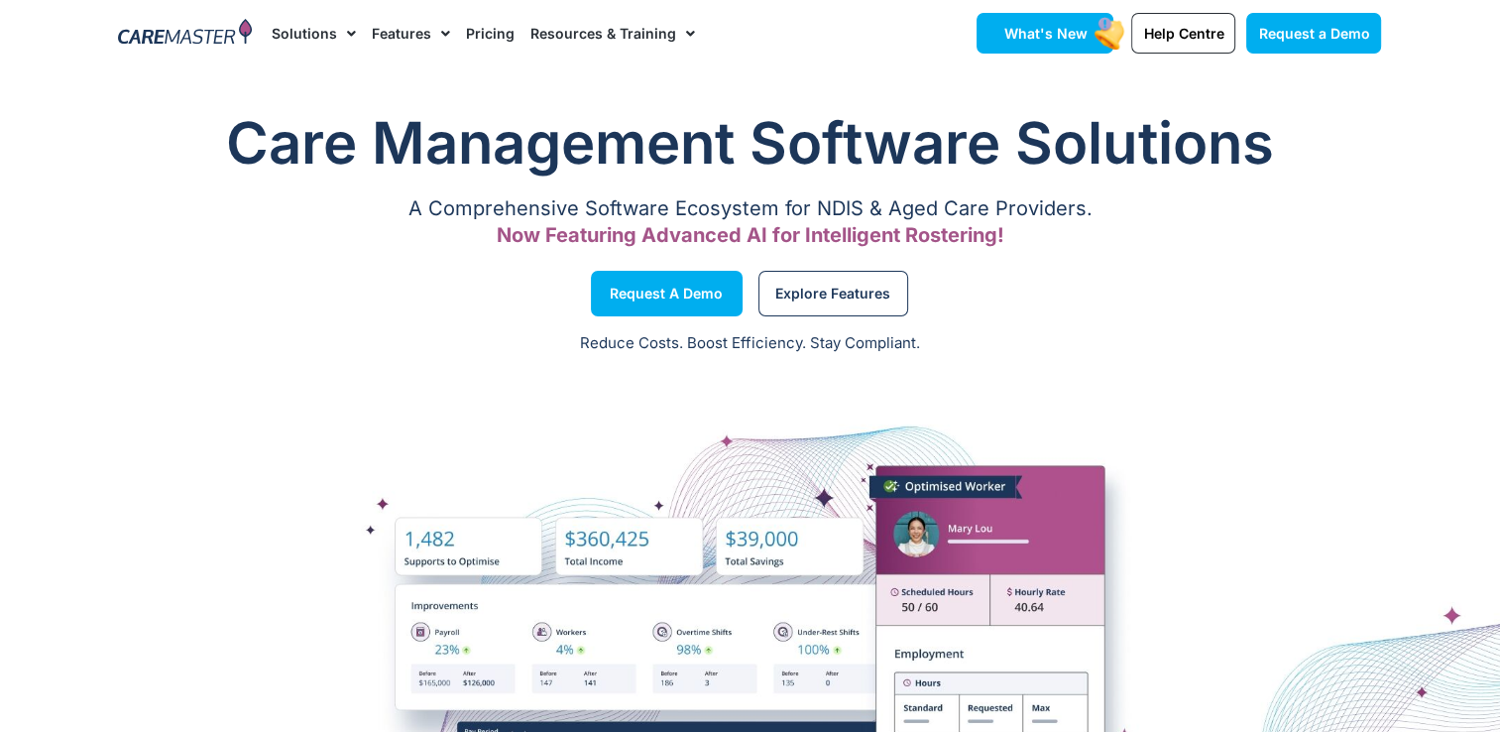
click at [1079, 46] on link "What's New" at bounding box center [1045, 33] width 137 height 41
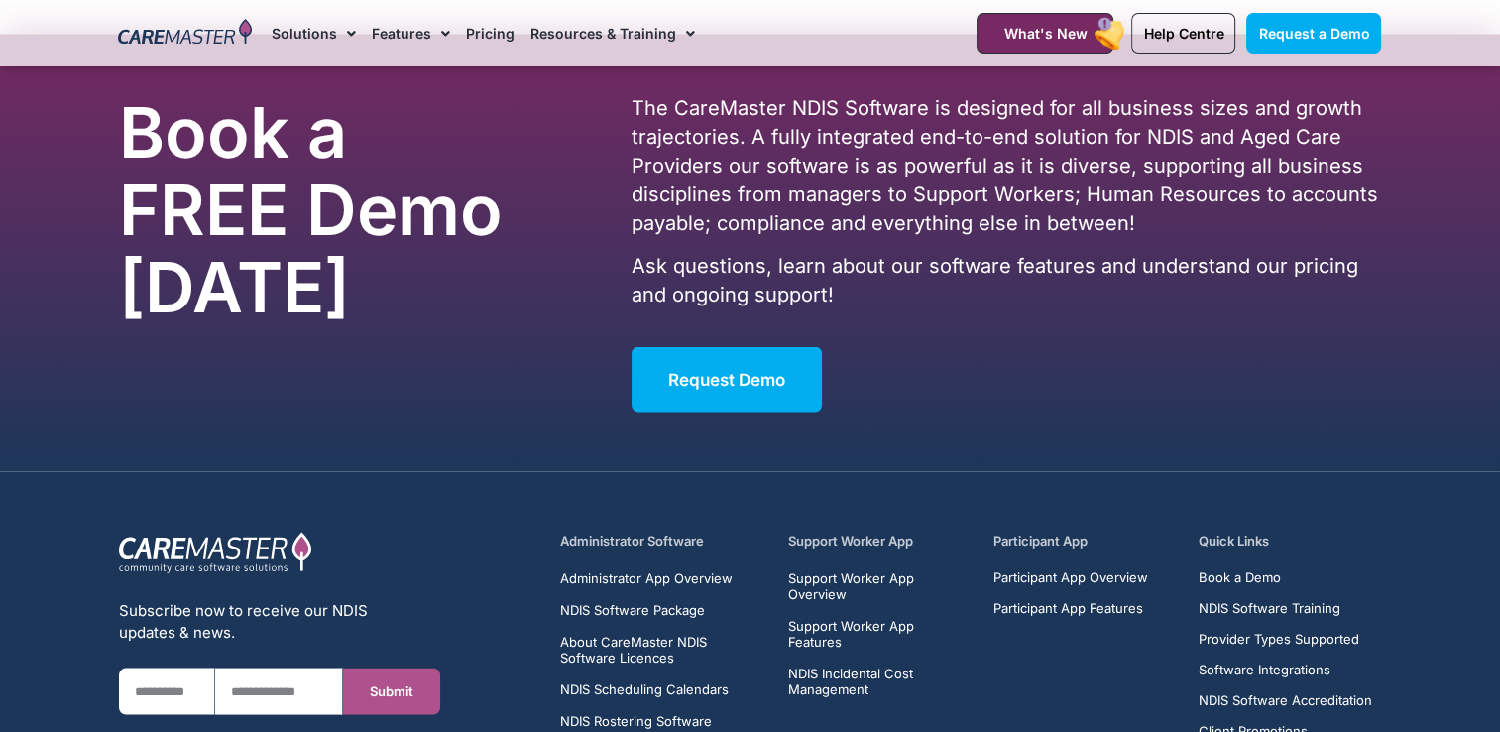
scroll to position [3967, 0]
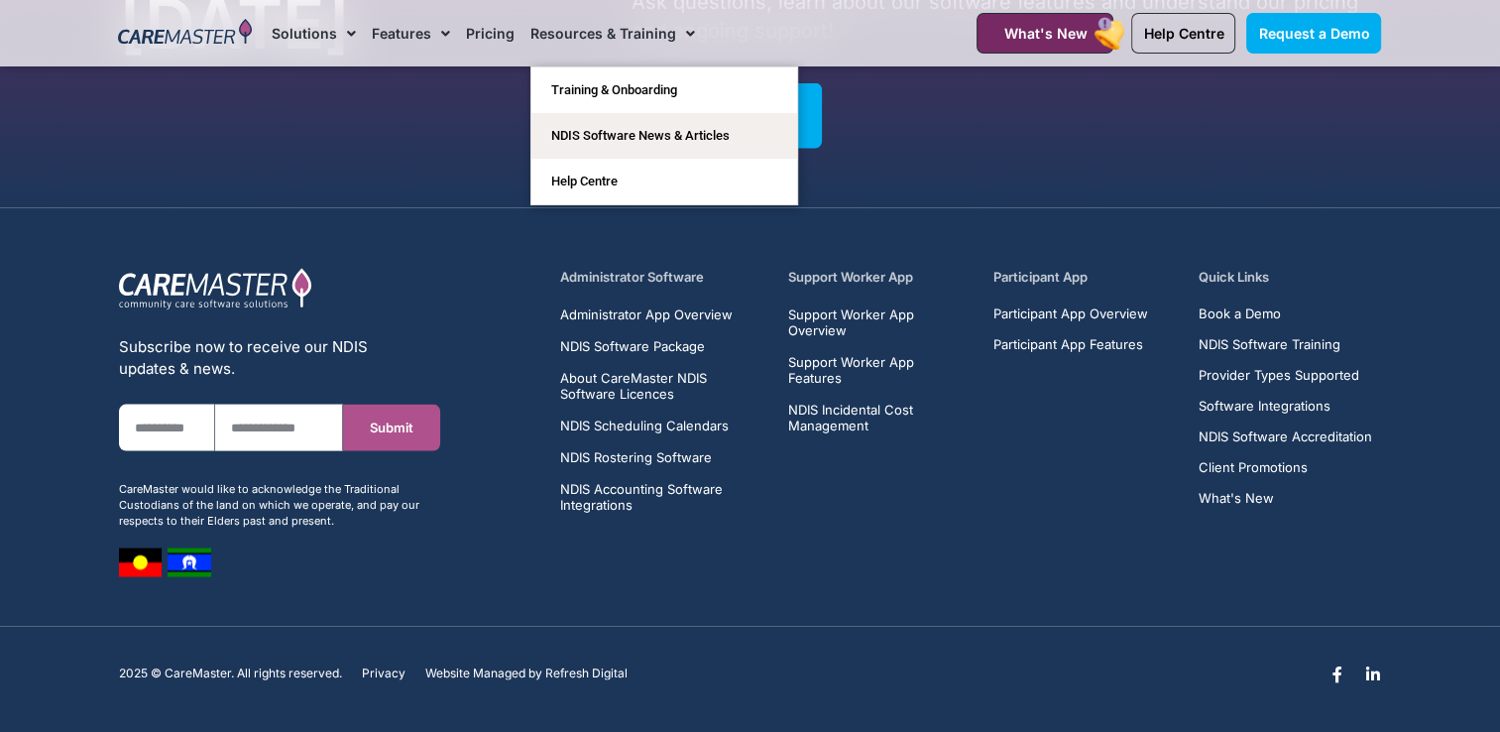
click at [612, 38] on link "Resources & Training" at bounding box center [613, 33] width 165 height 66
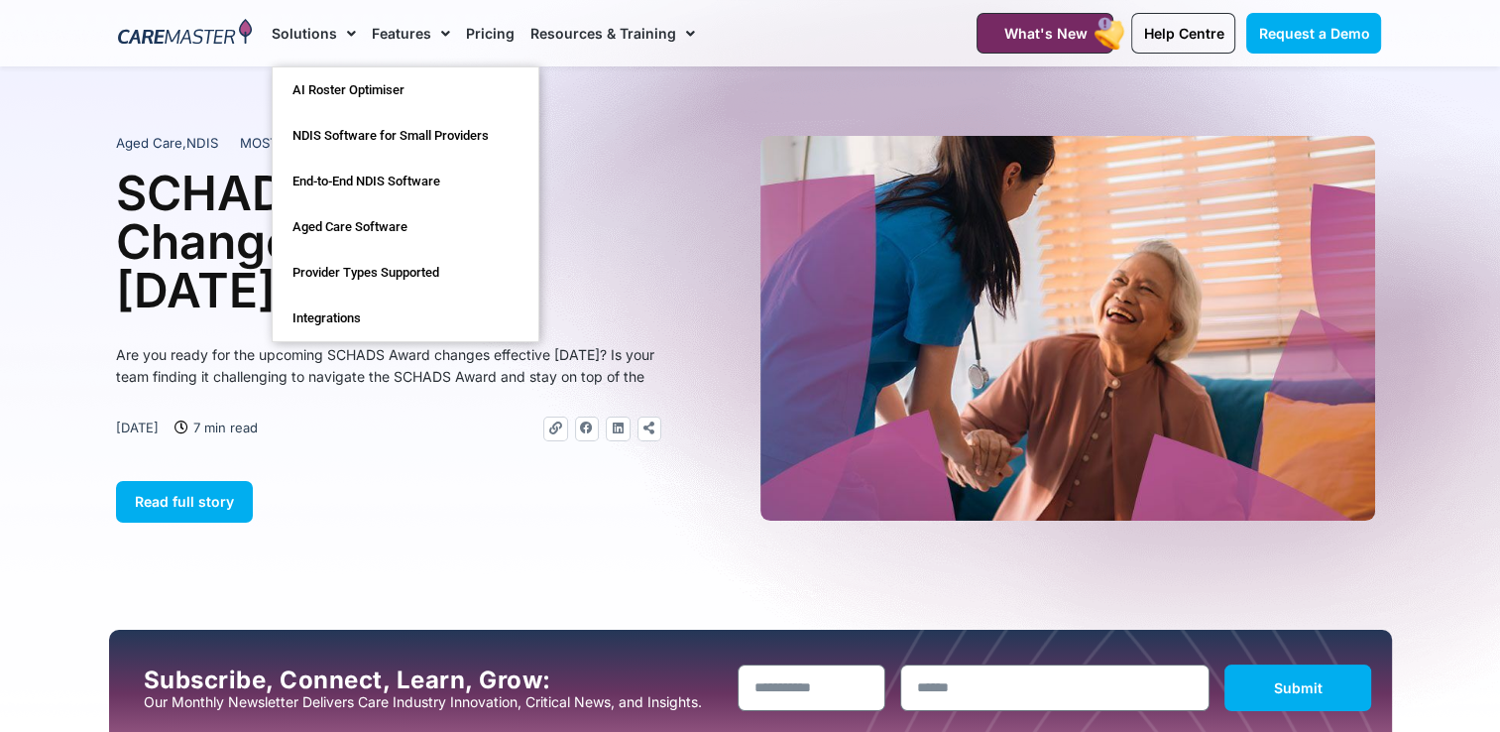
click at [325, 31] on link "Solutions" at bounding box center [314, 33] width 84 height 66
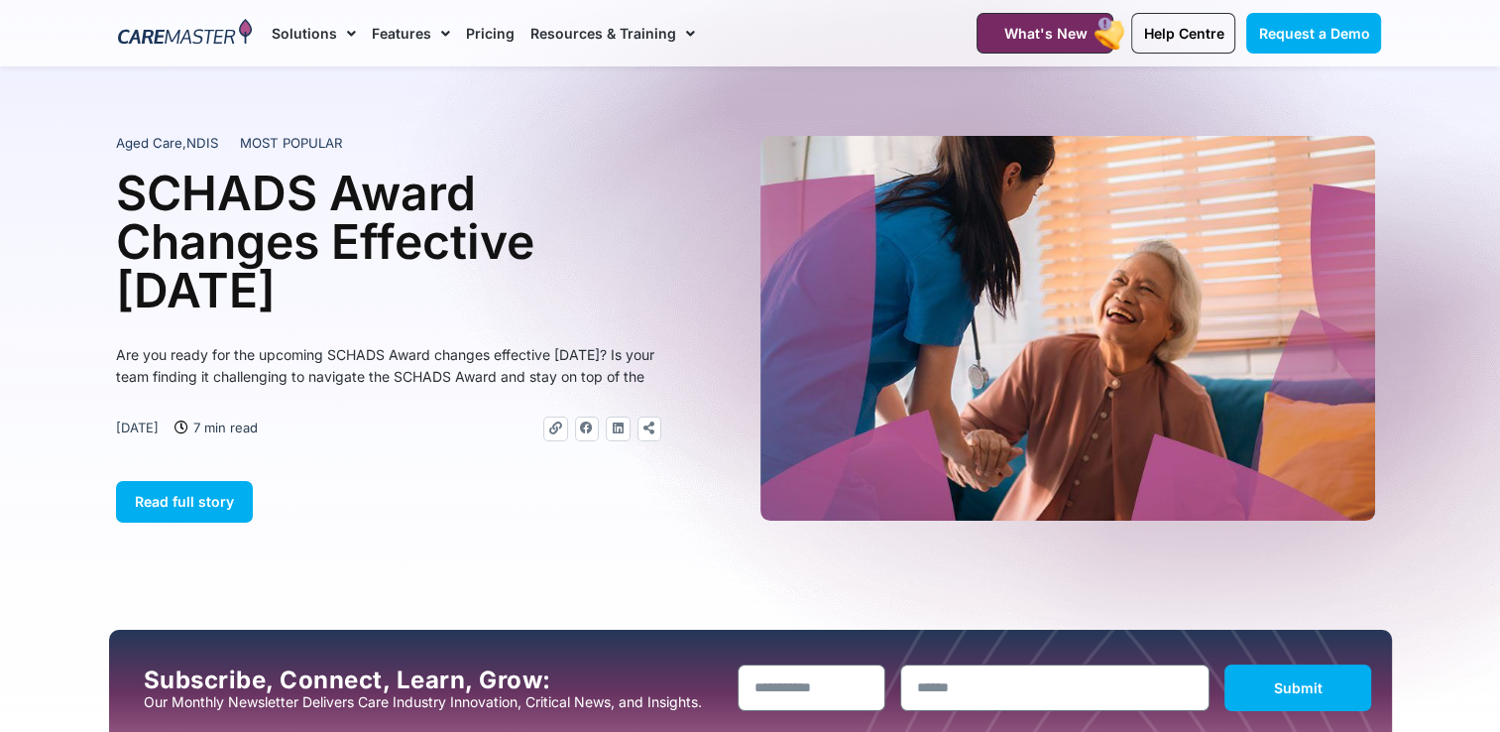
click at [213, 26] on img at bounding box center [185, 34] width 134 height 30
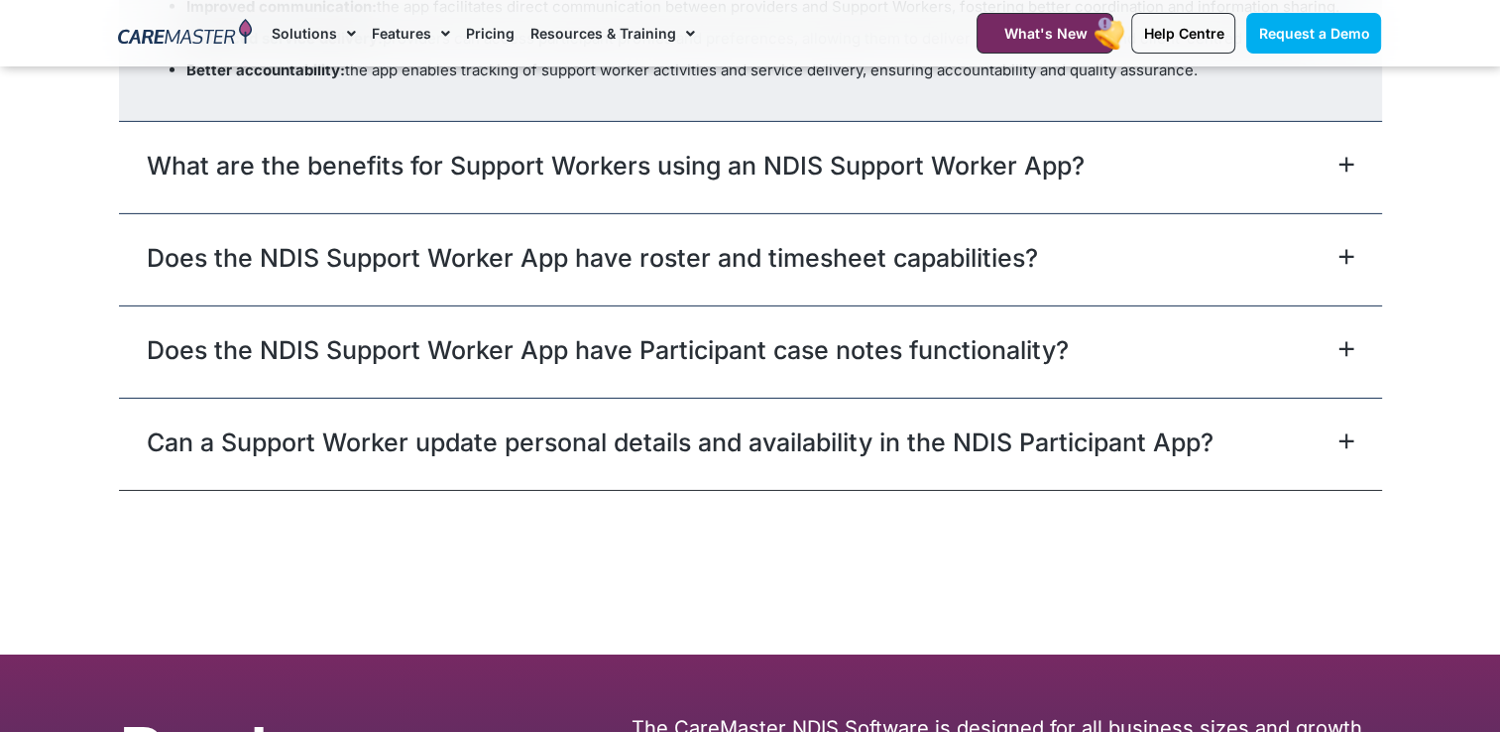
scroll to position [6438, 0]
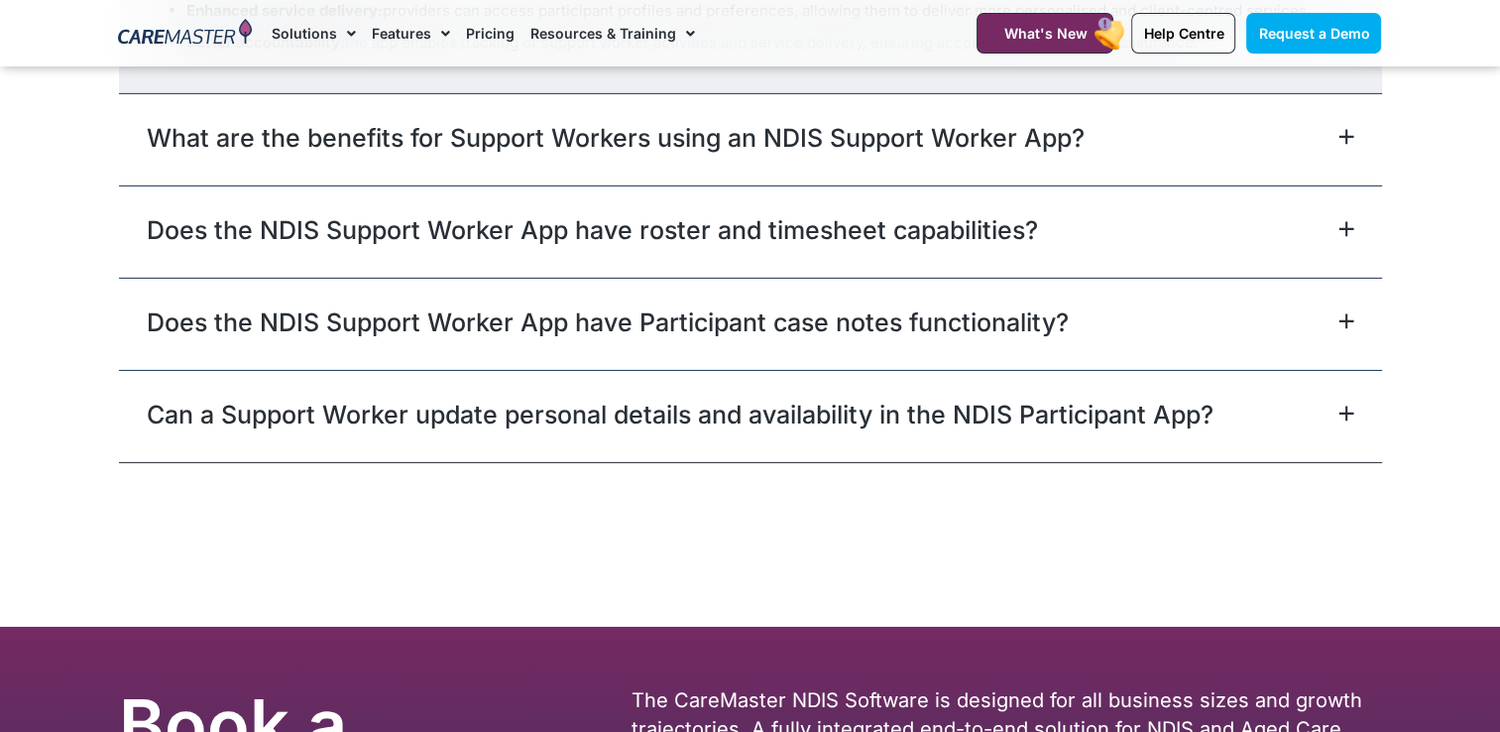
click at [1333, 338] on div "Does the NDIS Support Worker App have Participant case notes functionality?" at bounding box center [750, 324] width 1263 height 92
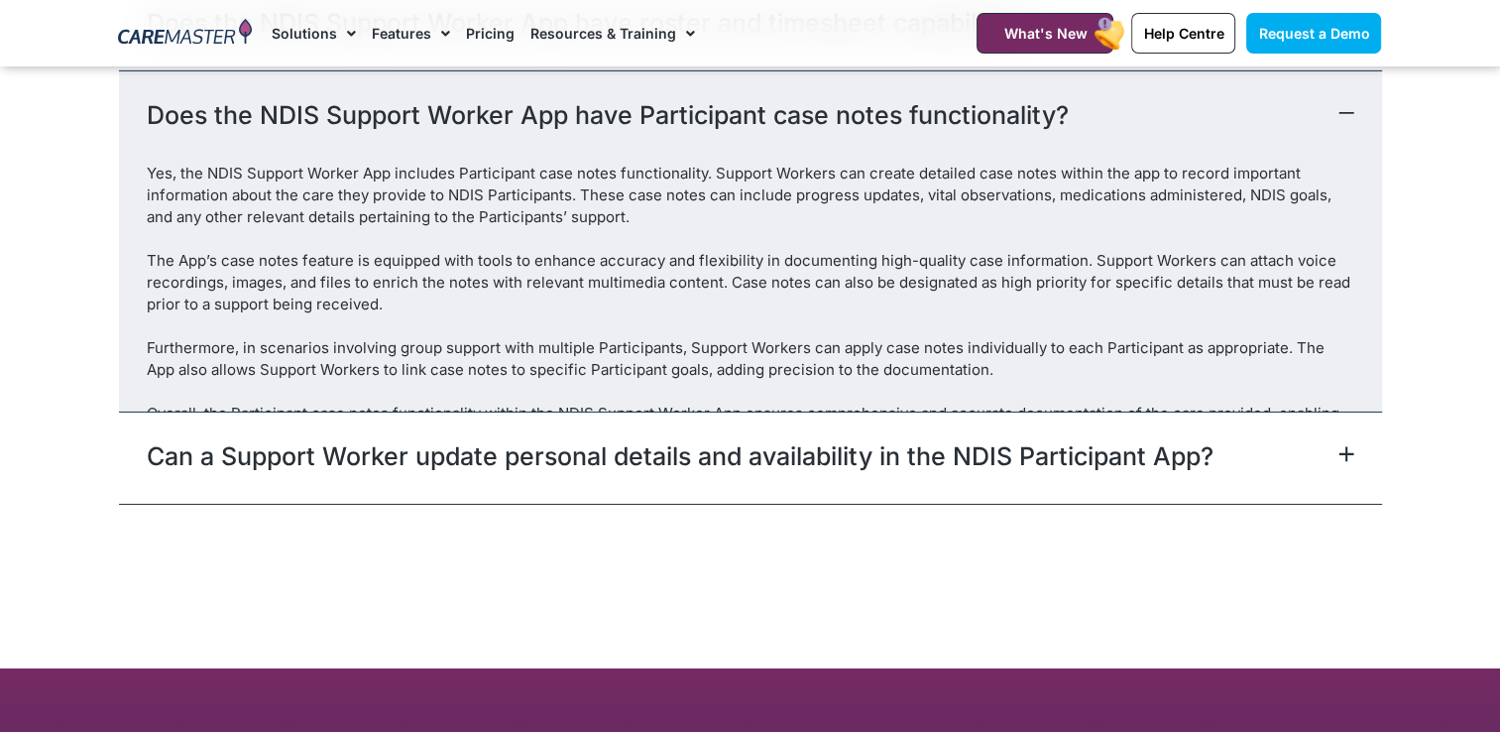
scroll to position [6275, 0]
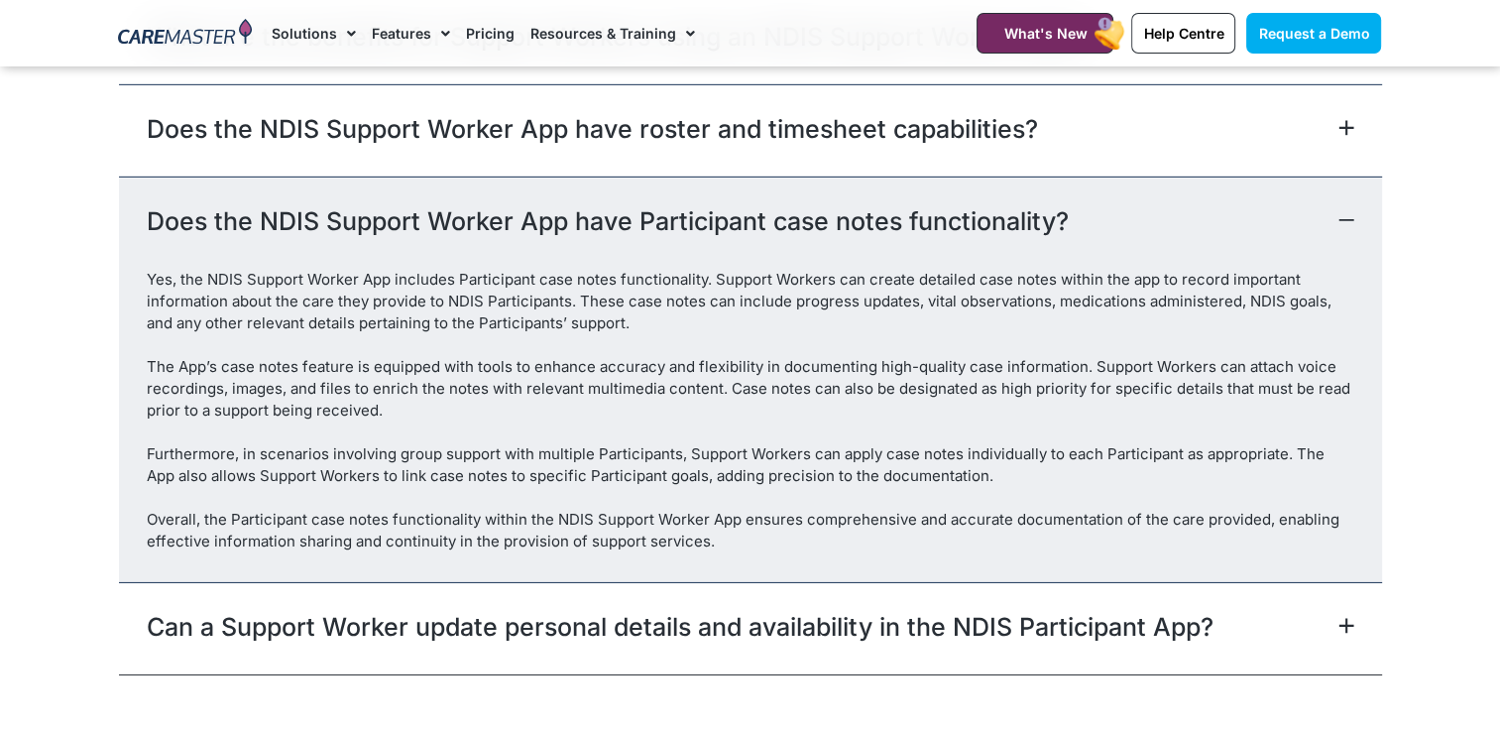
click at [1304, 606] on div "Can a Support Worker update personal details and availability in the NDIS Parti…" at bounding box center [750, 628] width 1263 height 92
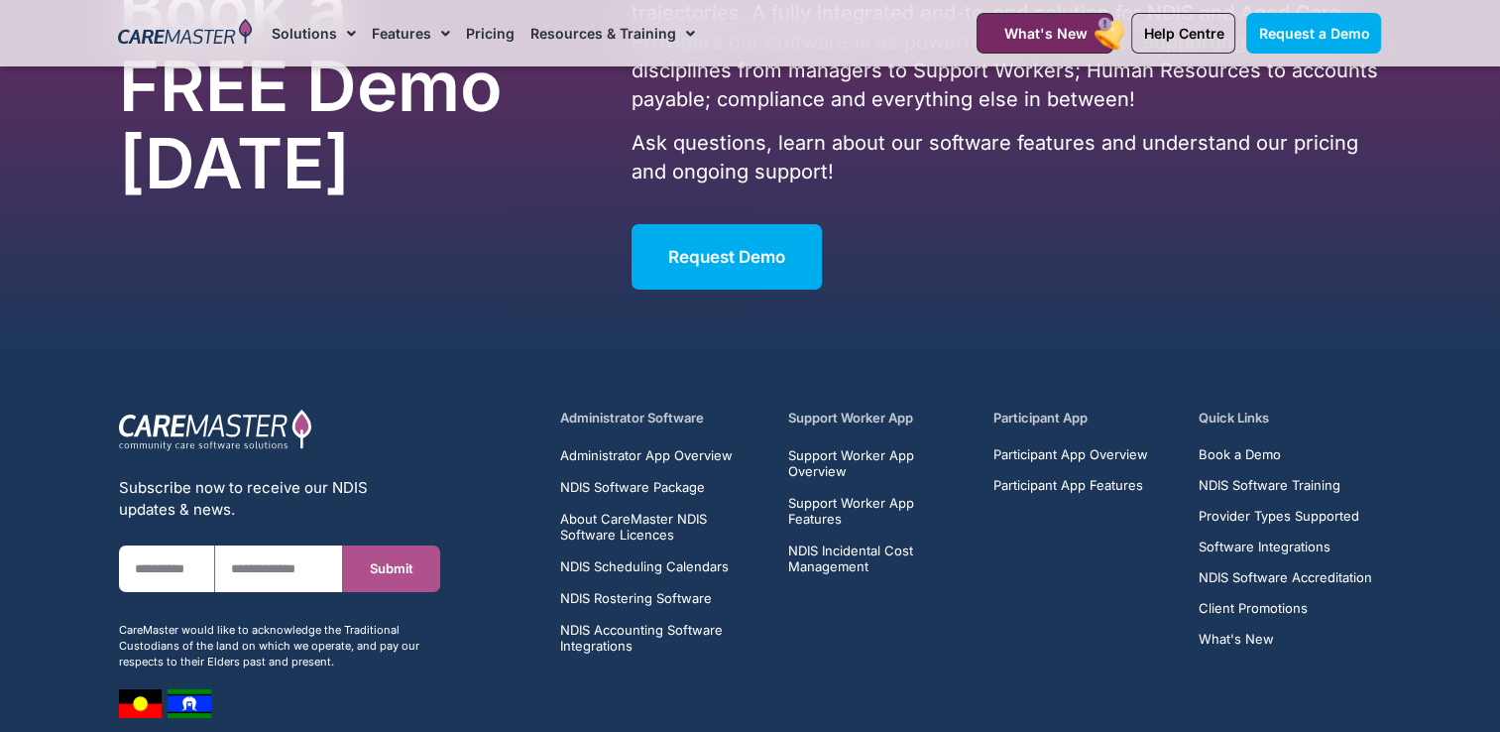
scroll to position [7101, 0]
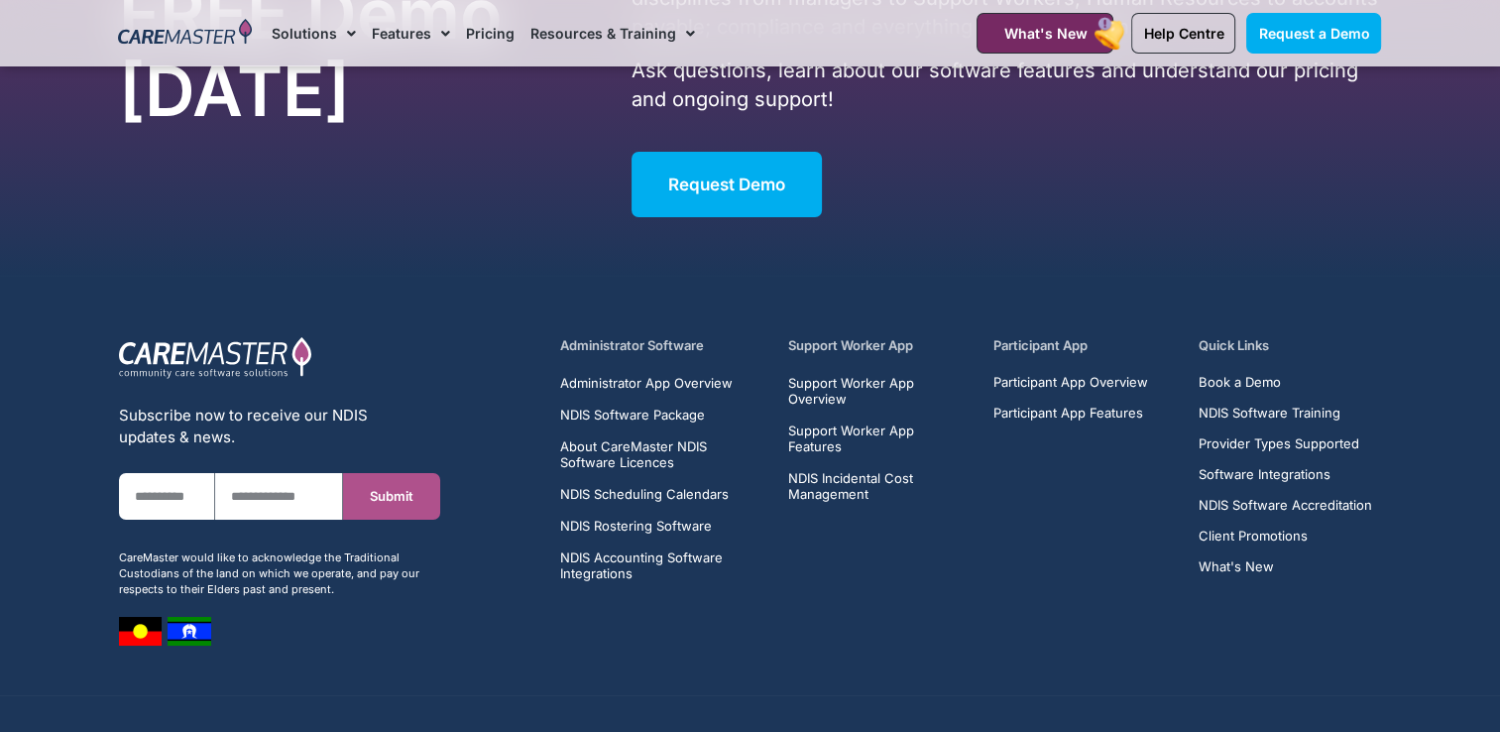
click at [882, 336] on h5 "Support Worker App" at bounding box center [879, 345] width 182 height 19
click at [866, 338] on h5 "Support Worker App" at bounding box center [879, 345] width 182 height 19
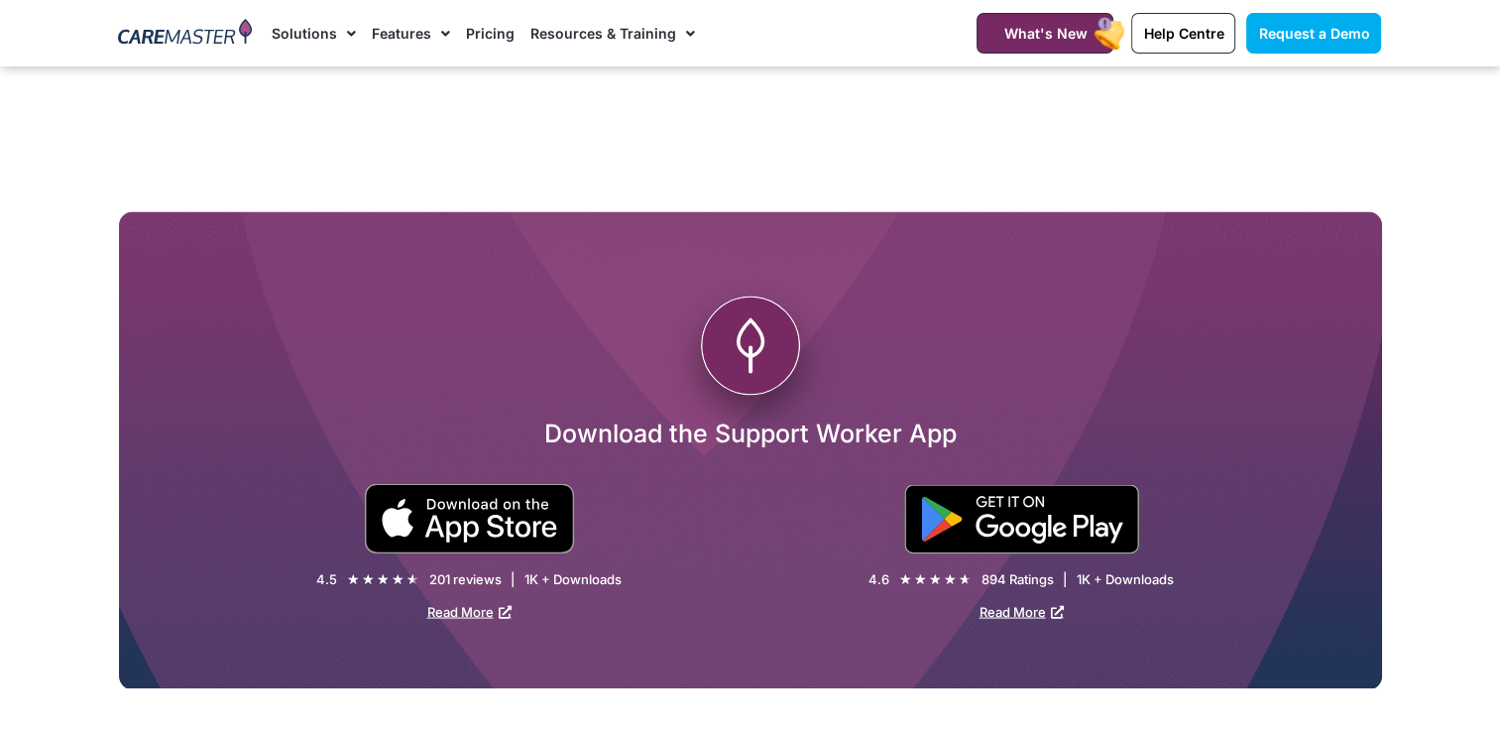
scroll to position [3408, 0]
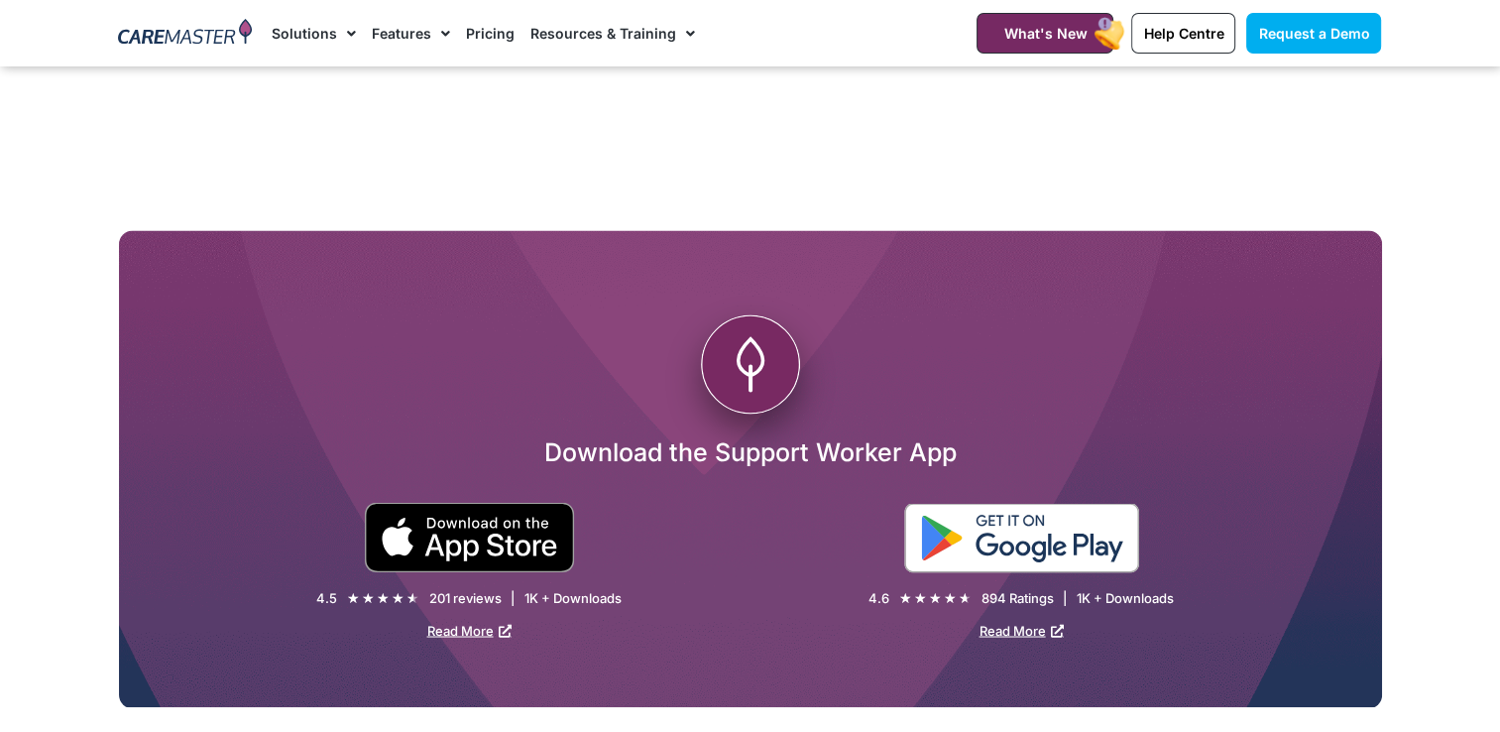
click at [1020, 531] on img at bounding box center [1021, 537] width 235 height 69
